Goal: Transaction & Acquisition: Book appointment/travel/reservation

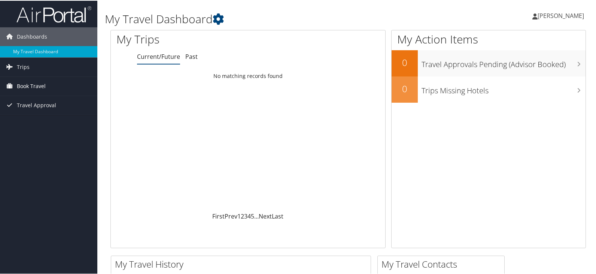
click at [25, 85] on span "Book Travel" at bounding box center [31, 85] width 29 height 19
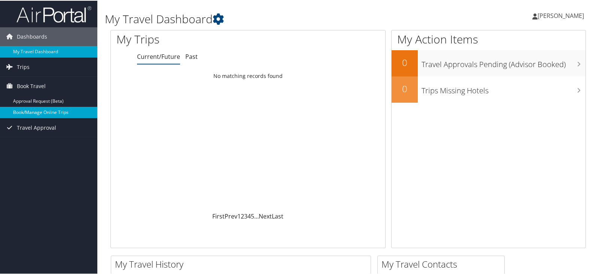
click at [31, 112] on link "Book/Manage Online Trips" at bounding box center [48, 111] width 97 height 11
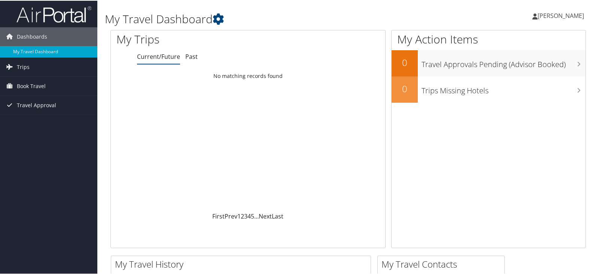
drag, startPoint x: 559, startPoint y: 13, endPoint x: 554, endPoint y: 14, distance: 4.5
click at [557, 14] on span "[PERSON_NAME]" at bounding box center [561, 15] width 46 height 8
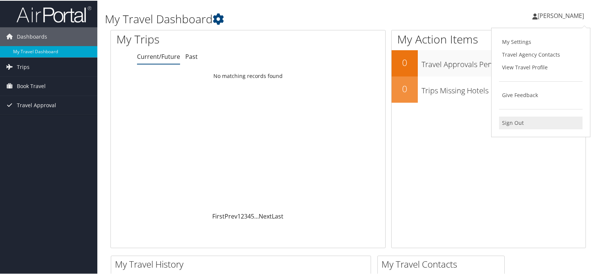
click at [509, 120] on link "Sign Out" at bounding box center [540, 122] width 83 height 13
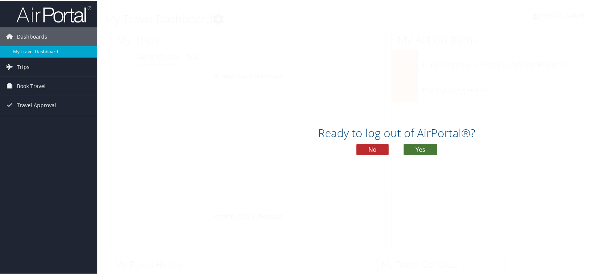
click at [413, 148] on button "Yes" at bounding box center [421, 148] width 34 height 11
